Goal: Task Accomplishment & Management: Use online tool/utility

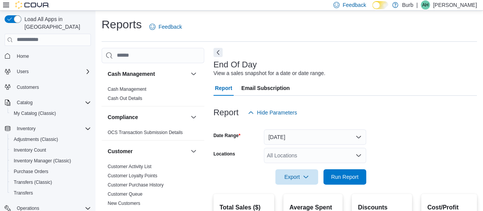
scroll to position [556, 0]
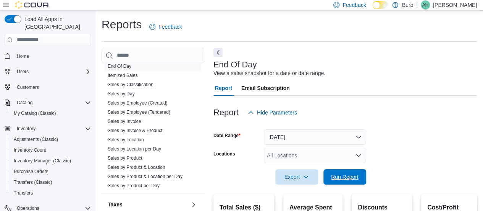
click at [349, 172] on span "Run Report" at bounding box center [345, 176] width 34 height 15
click at [310, 156] on div "All Locations" at bounding box center [315, 154] width 102 height 15
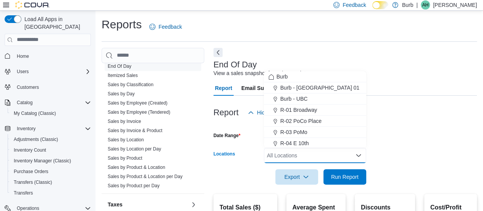
click at [413, 131] on form "Date Range [DATE] Locations All Locations Combo box. Selected. Combo box input.…" at bounding box center [346, 152] width 264 height 64
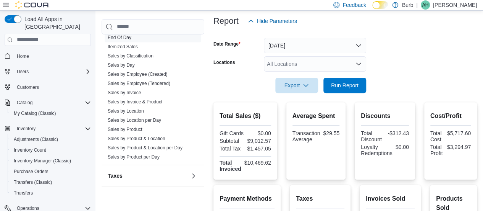
scroll to position [91, 0]
click at [355, 65] on div "All Locations" at bounding box center [315, 64] width 102 height 15
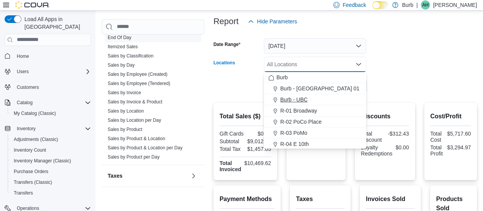
click at [289, 99] on span "Burb - UBC" at bounding box center [294, 100] width 28 height 8
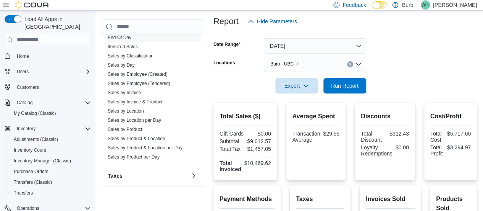
click at [395, 68] on form "Date Range [DATE] Locations Burb - UBC Export Run Report" at bounding box center [346, 61] width 264 height 64
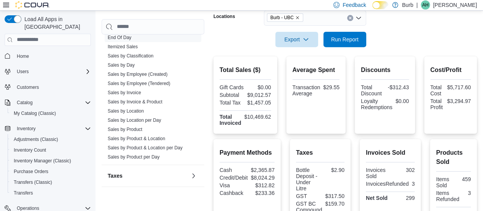
scroll to position [138, 0]
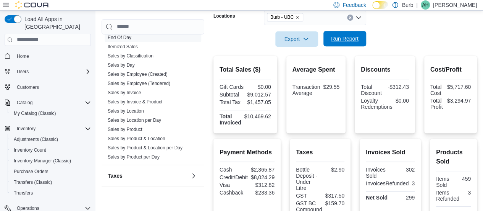
click at [342, 37] on span "Run Report" at bounding box center [345, 39] width 28 height 8
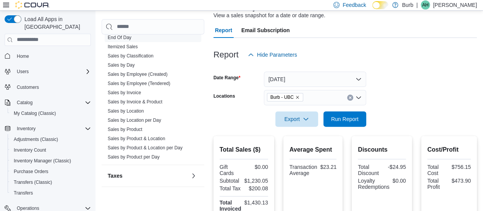
scroll to position [53, 0]
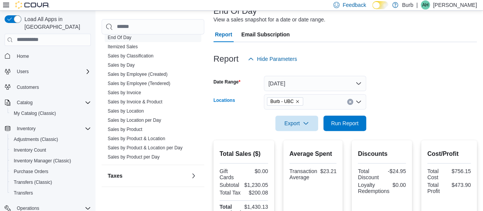
click at [298, 103] on icon "Remove Burb - UBC from selection in this group" at bounding box center [297, 101] width 5 height 5
click at [402, 96] on form "Date Range [DATE] Locations All Locations Export Run Report" at bounding box center [346, 98] width 264 height 64
click at [348, 125] on span "Run Report" at bounding box center [345, 123] width 28 height 8
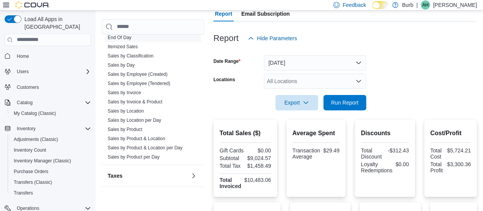
scroll to position [75, 0]
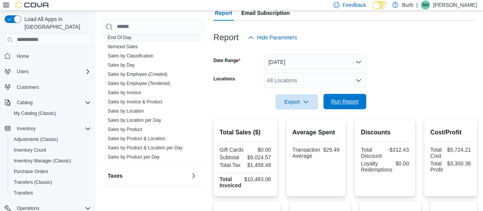
click at [345, 108] on span "Run Report" at bounding box center [345, 101] width 34 height 15
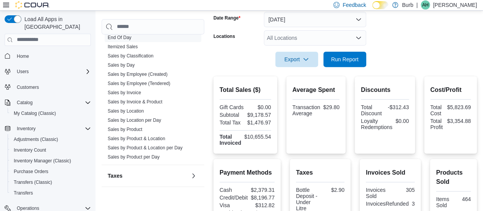
scroll to position [118, 0]
